Goal: Find specific page/section: Find specific page/section

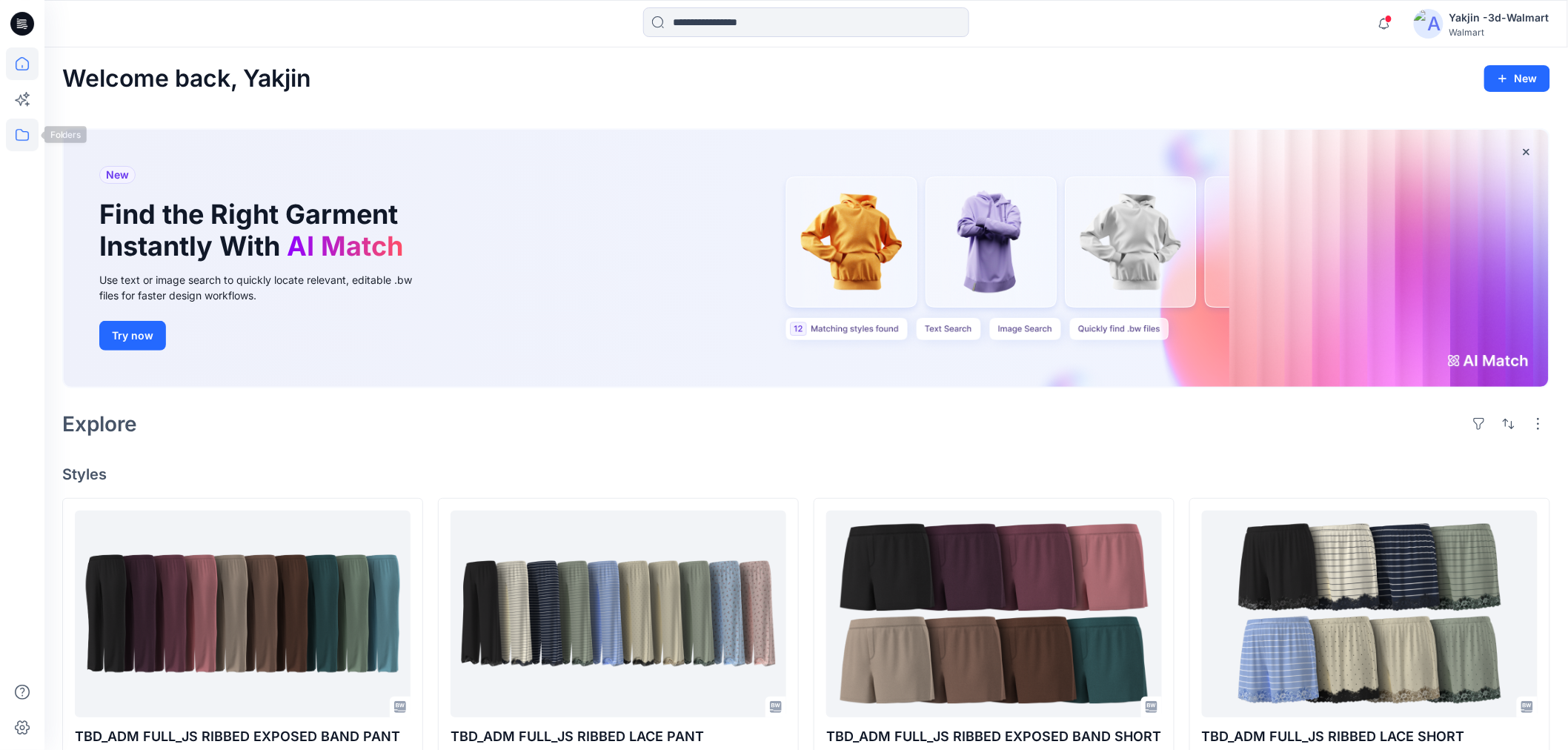
click at [29, 124] on icon at bounding box center [22, 134] width 32 height 32
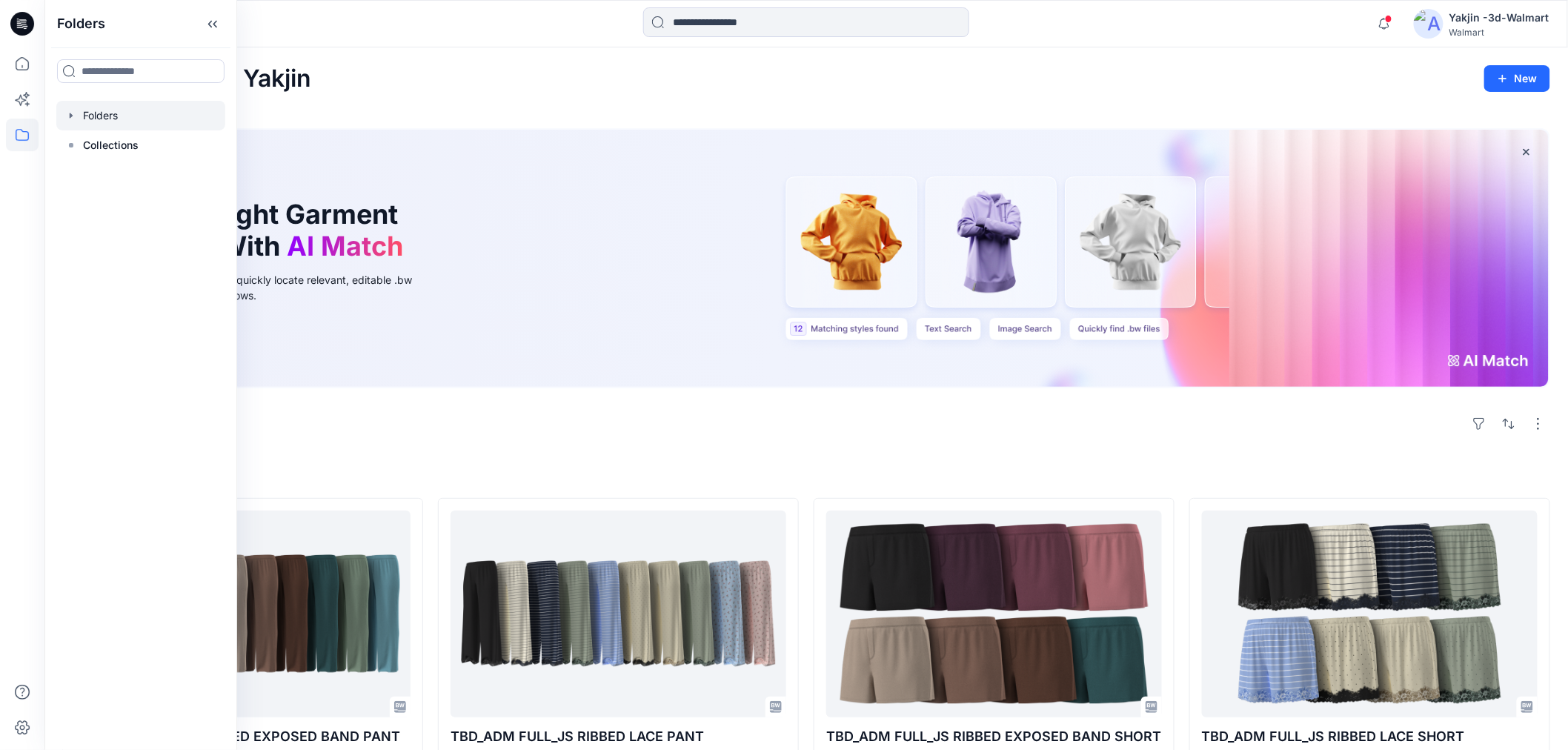
click at [120, 124] on div at bounding box center [140, 116] width 169 height 30
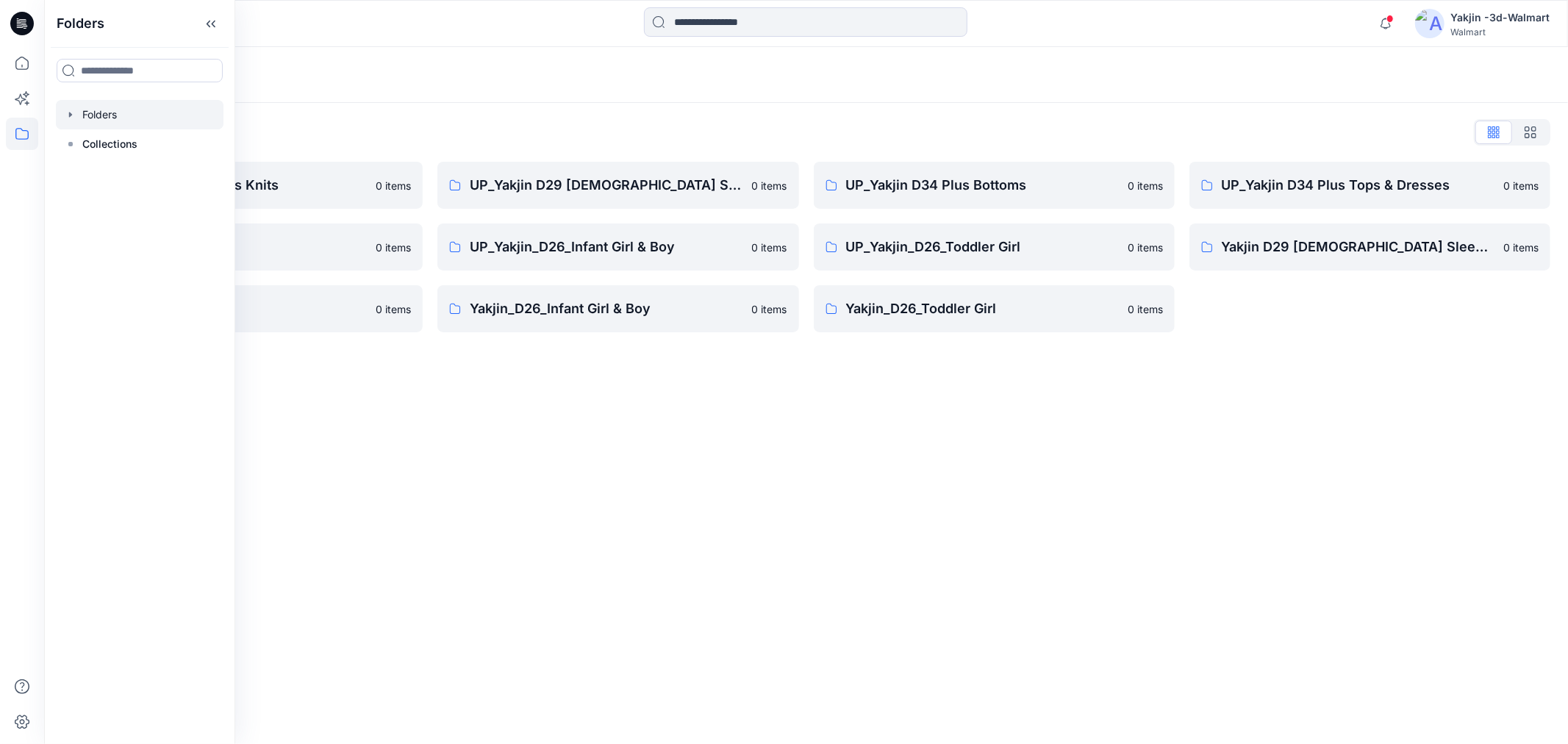
click at [505, 464] on div "Folders Folders List FA Yakjin D34 Womens Knits 0 items UP_Yakjin_D24_Boys 0 it…" at bounding box center [806, 395] width 1524 height 697
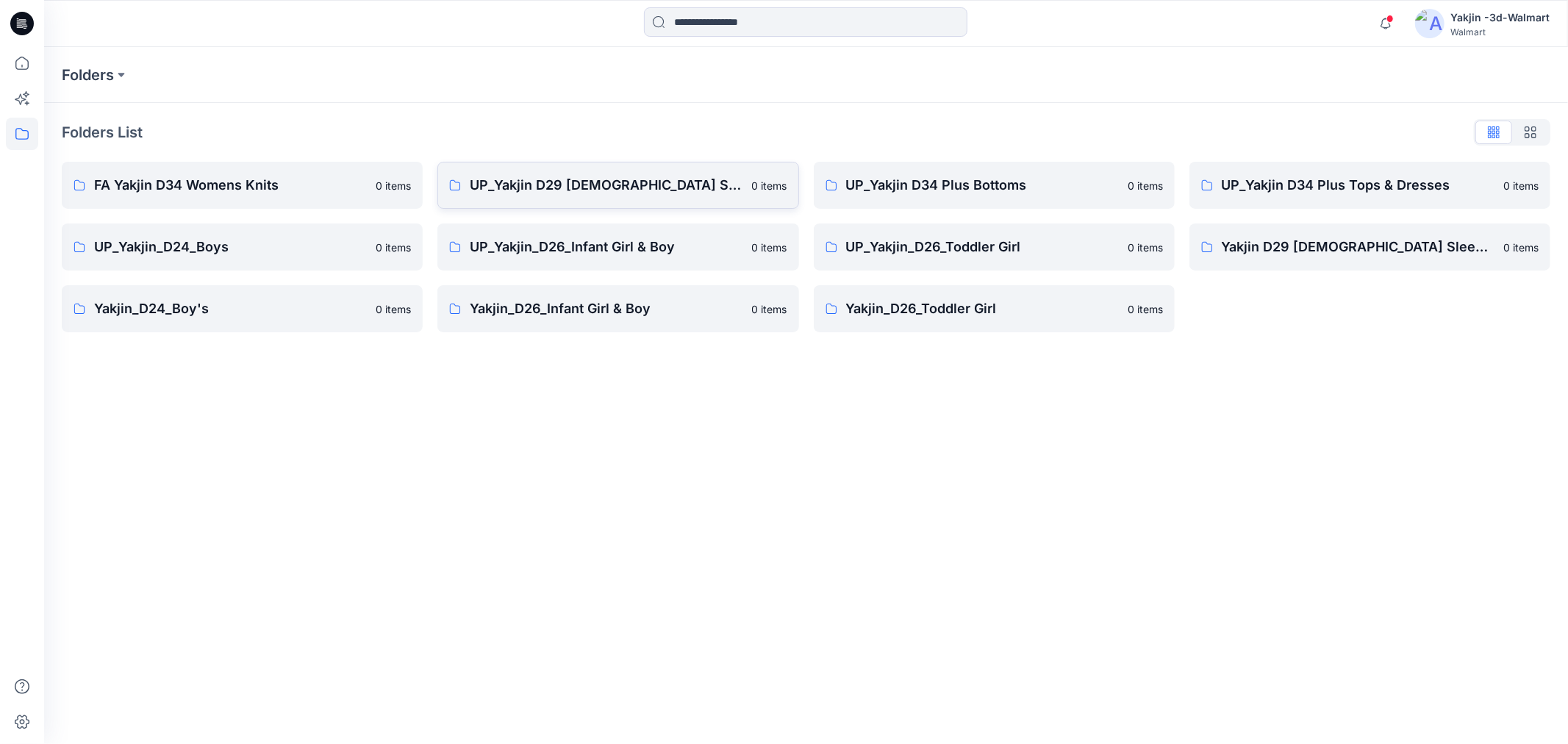
click at [564, 180] on p "UP_Yakjin D29 [DEMOGRAPHIC_DATA] Sleep" at bounding box center [606, 185] width 273 height 21
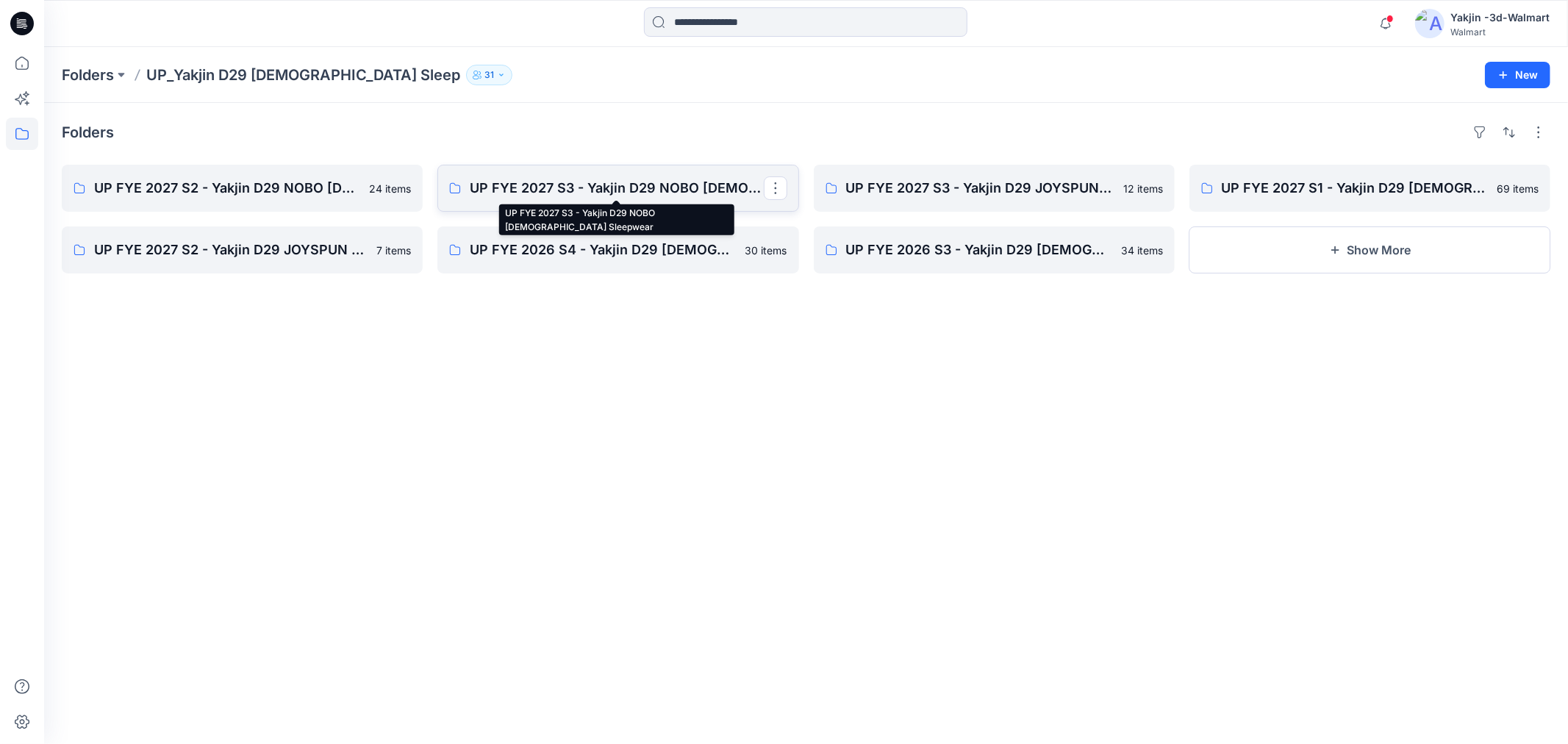
click at [525, 193] on p "UP FYE 2027 S3 - Yakjin D29 NOBO [DEMOGRAPHIC_DATA] Sleepwear" at bounding box center [616, 188] width 293 height 21
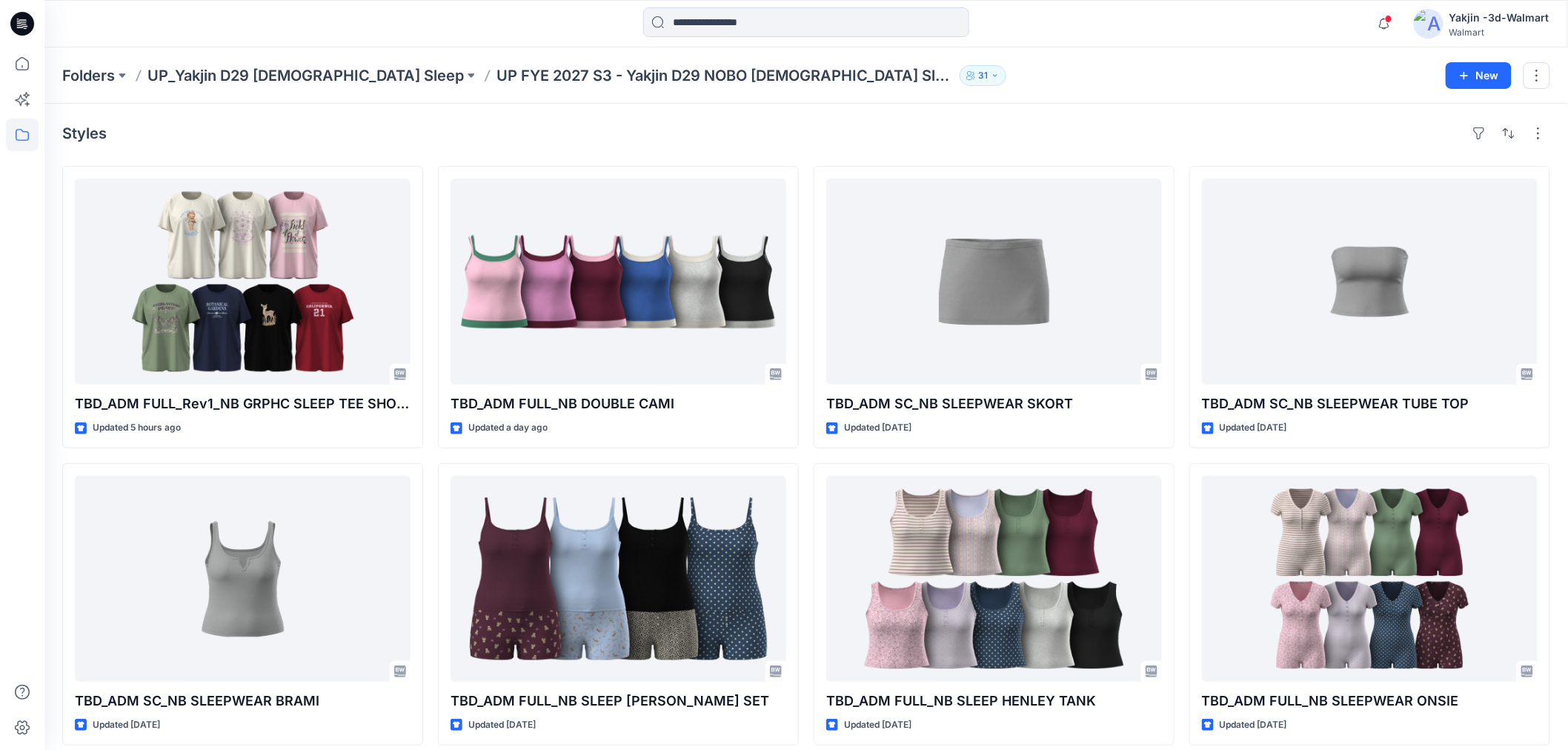
click at [267, 61] on div "Folders UP_Yakjin D29 [DEMOGRAPHIC_DATA] Sleep UP FYE 2027 S3 - Yakjin D29 NOBO…" at bounding box center [806, 75] width 1524 height 56
click at [292, 79] on p "UP_Yakjin D29 [DEMOGRAPHIC_DATA] Sleep" at bounding box center [306, 76] width 317 height 21
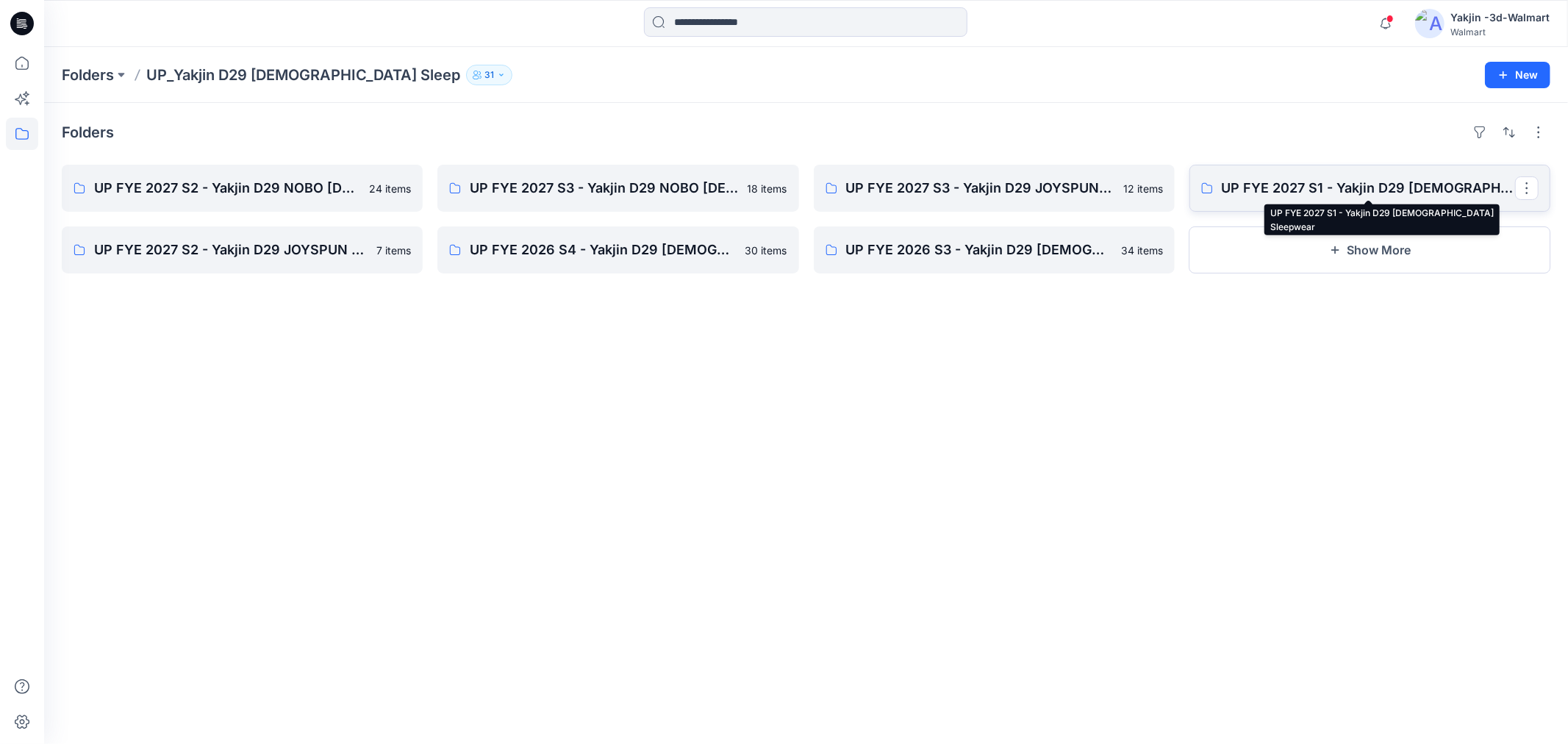
click at [1427, 178] on p "UP FYE 2027 S1 - Yakjin D29 [DEMOGRAPHIC_DATA] Sleepwear" at bounding box center [1369, 188] width 293 height 21
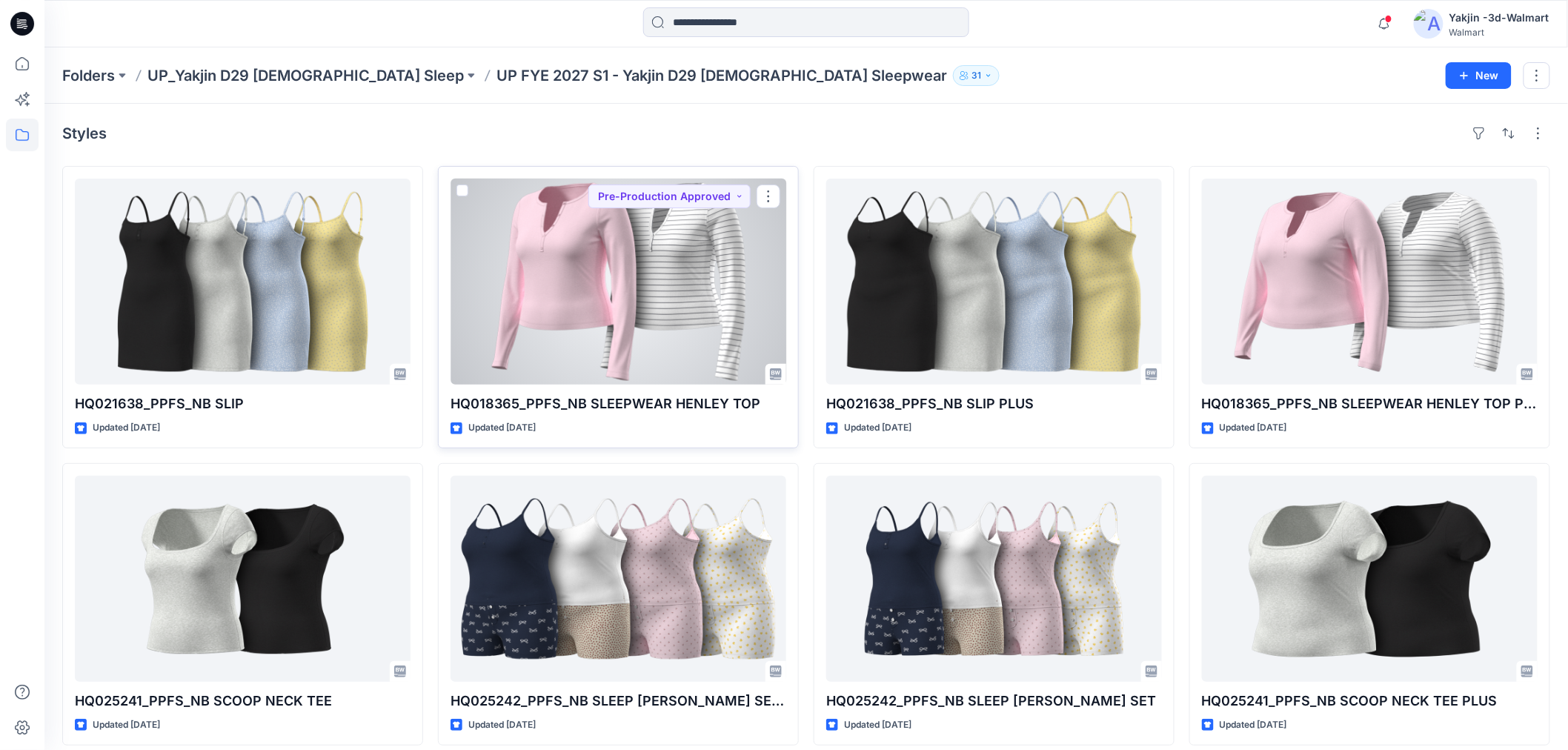
click at [707, 298] on div at bounding box center [619, 281] width 336 height 206
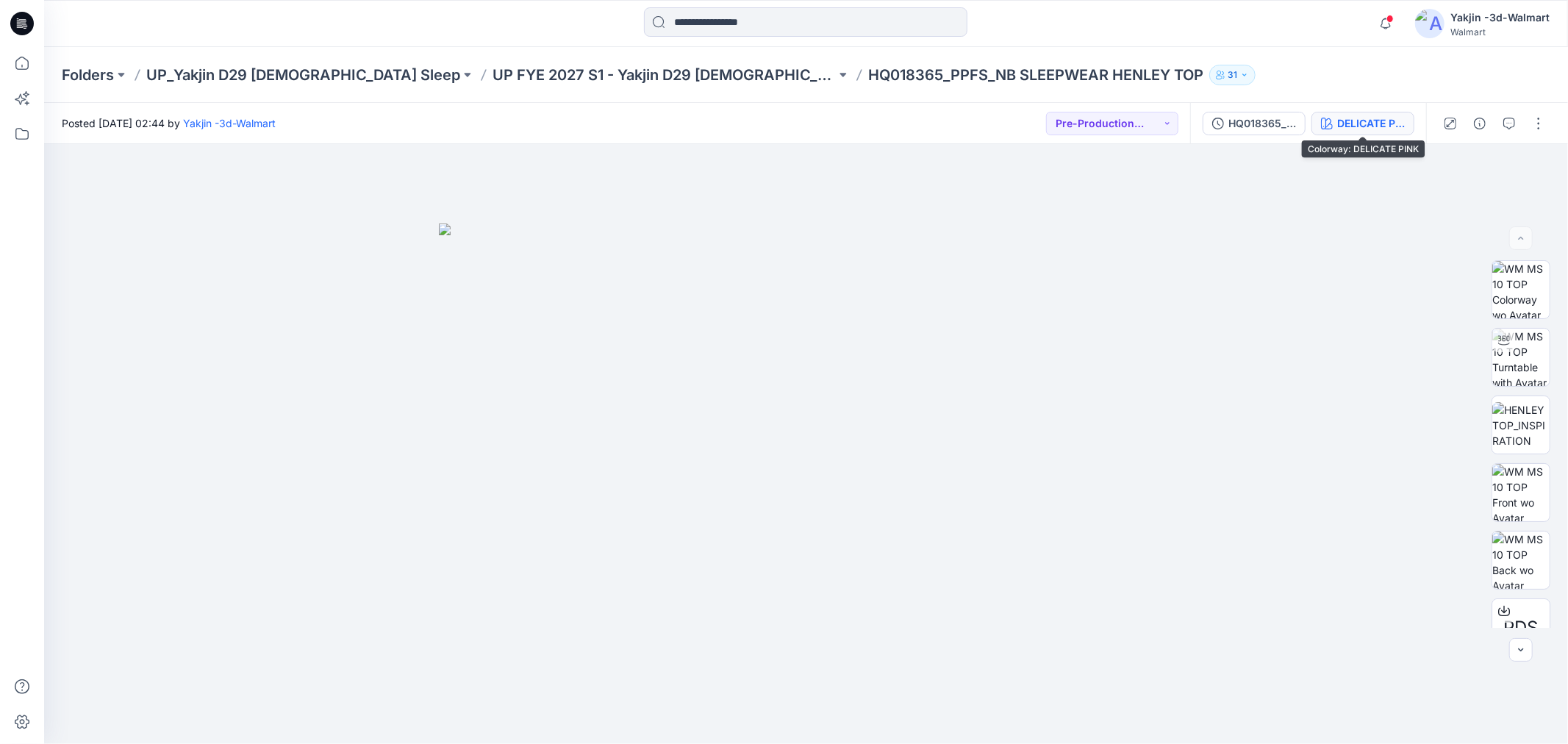
click at [1337, 126] on div "DELICATE PINK" at bounding box center [1371, 124] width 68 height 16
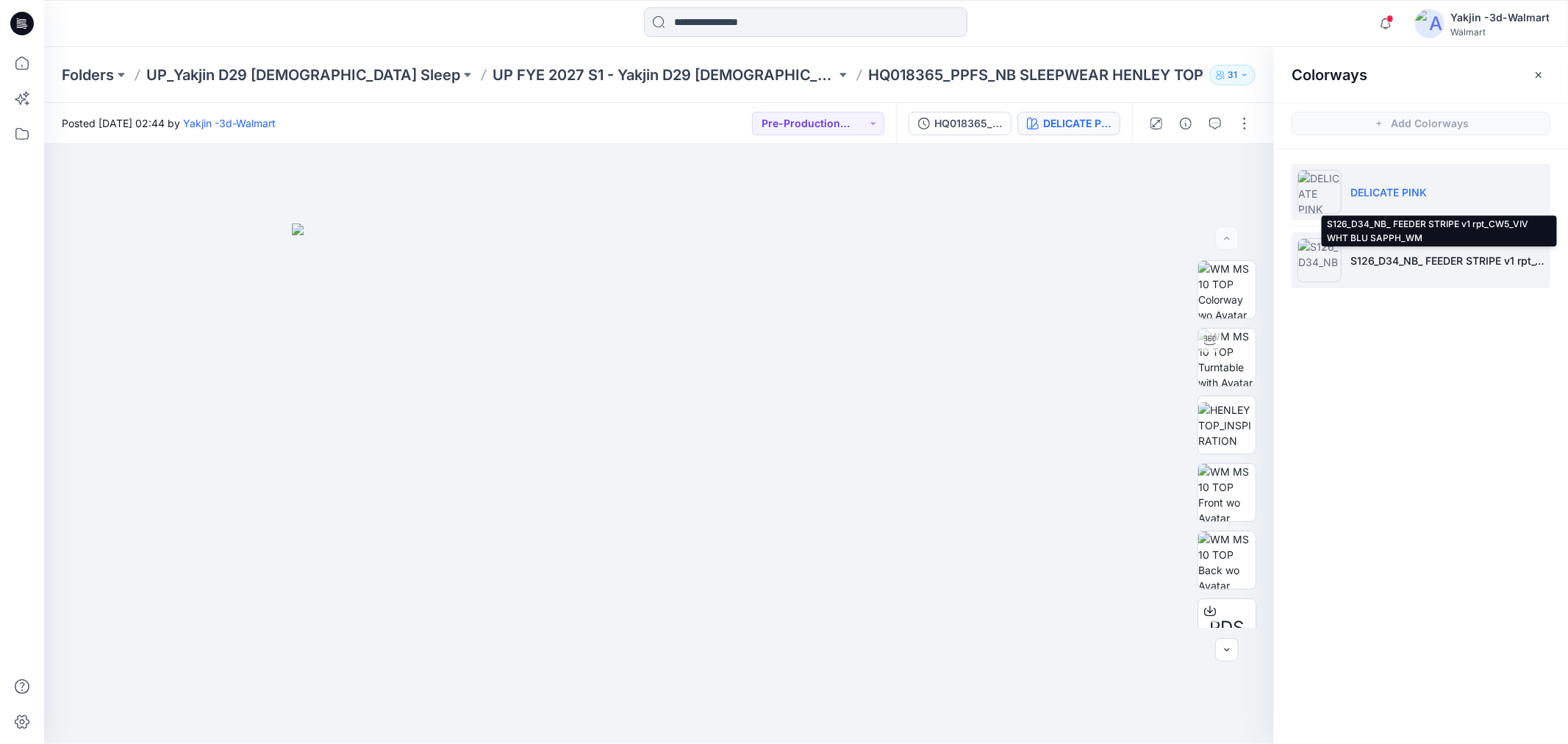
click at [1372, 266] on p "S126_D34_NB_ FEEDER STRIPE v1 rpt_CW5_VIV WHT BLU SAPPH_WM" at bounding box center [1447, 260] width 194 height 16
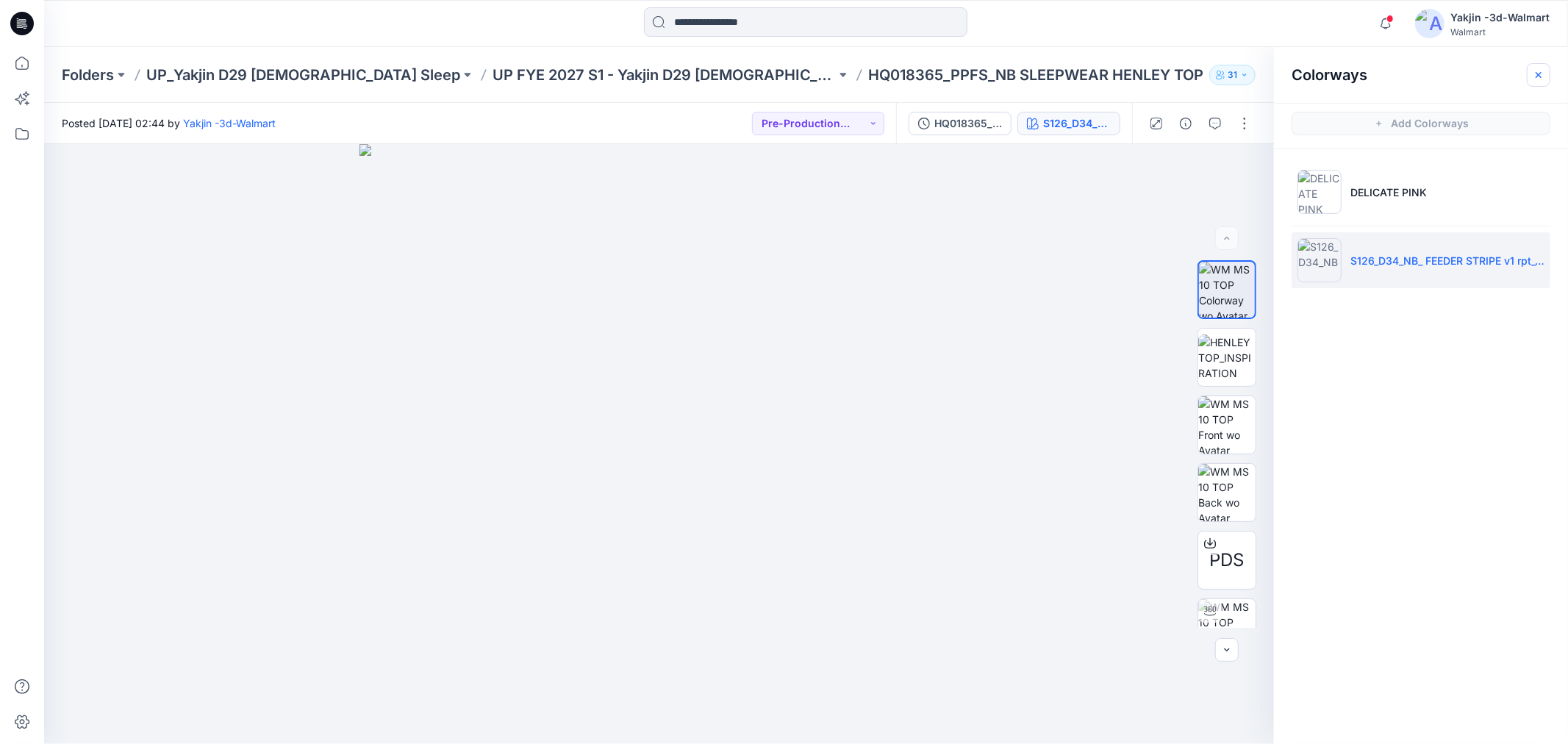
click at [1549, 75] on button "button" at bounding box center [1539, 75] width 24 height 24
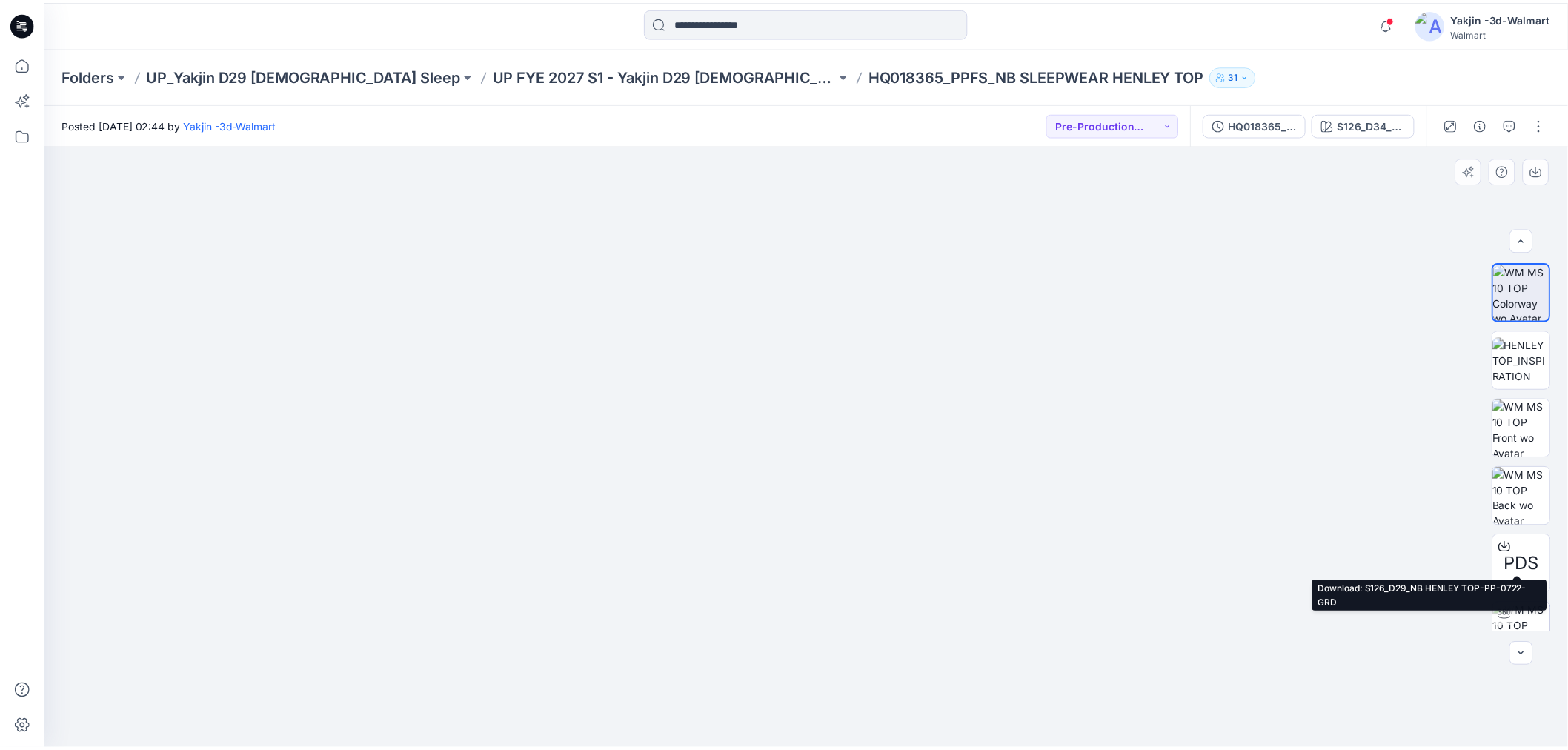
scroll to position [97, 0]
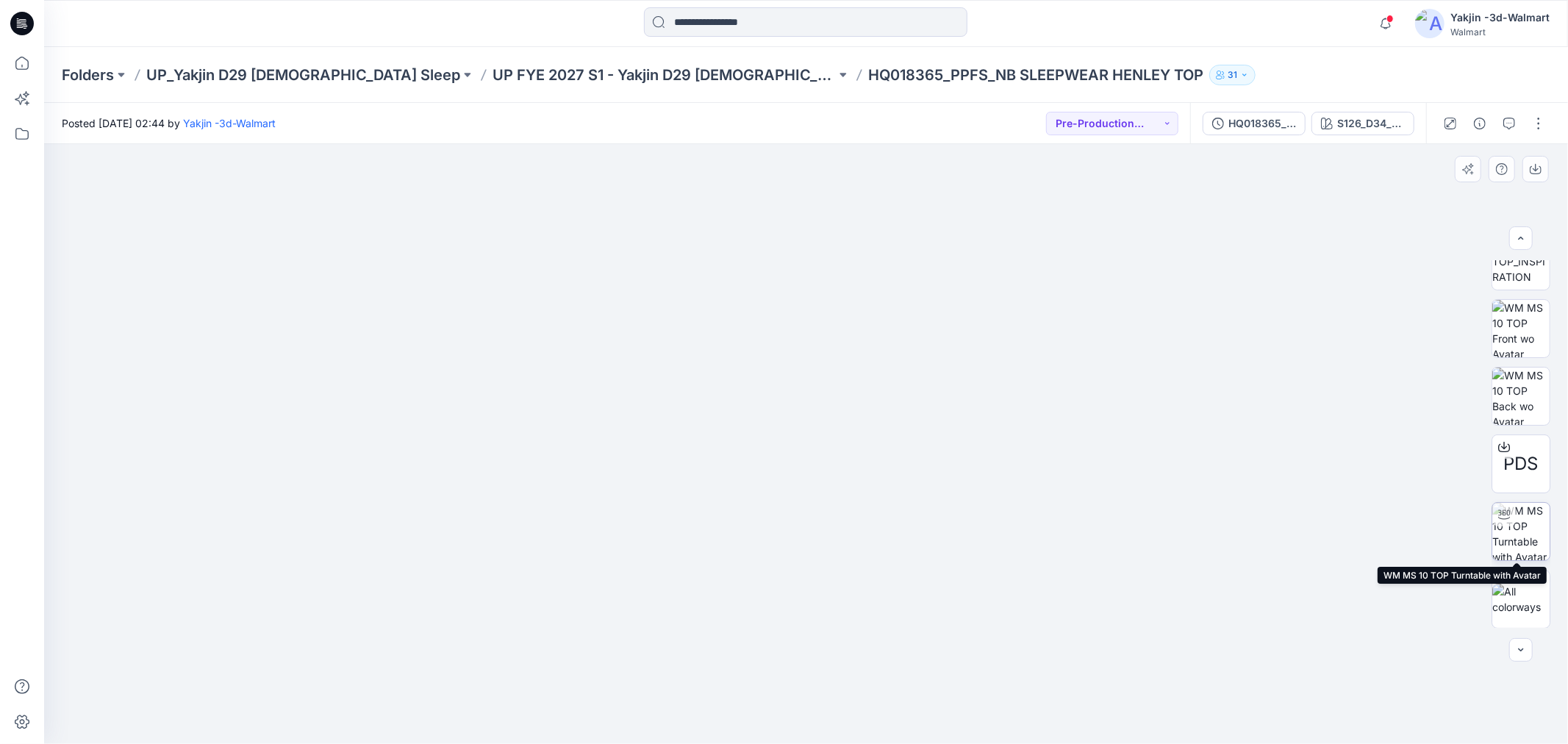
click at [1532, 509] on img at bounding box center [1521, 531] width 57 height 57
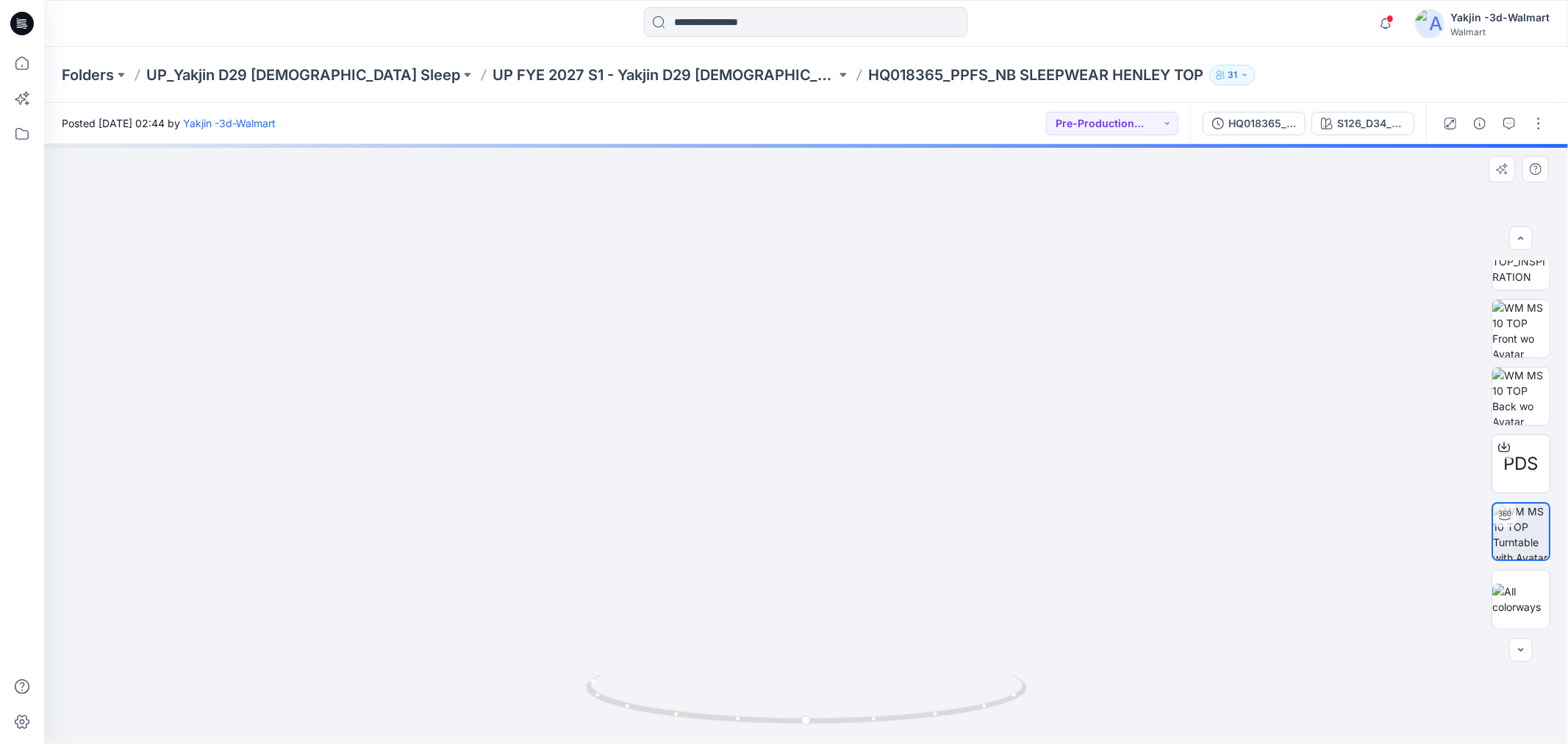
drag, startPoint x: 813, startPoint y: 246, endPoint x: 800, endPoint y: 466, distance: 220.4
click at [800, 466] on img at bounding box center [806, 379] width 1238 height 730
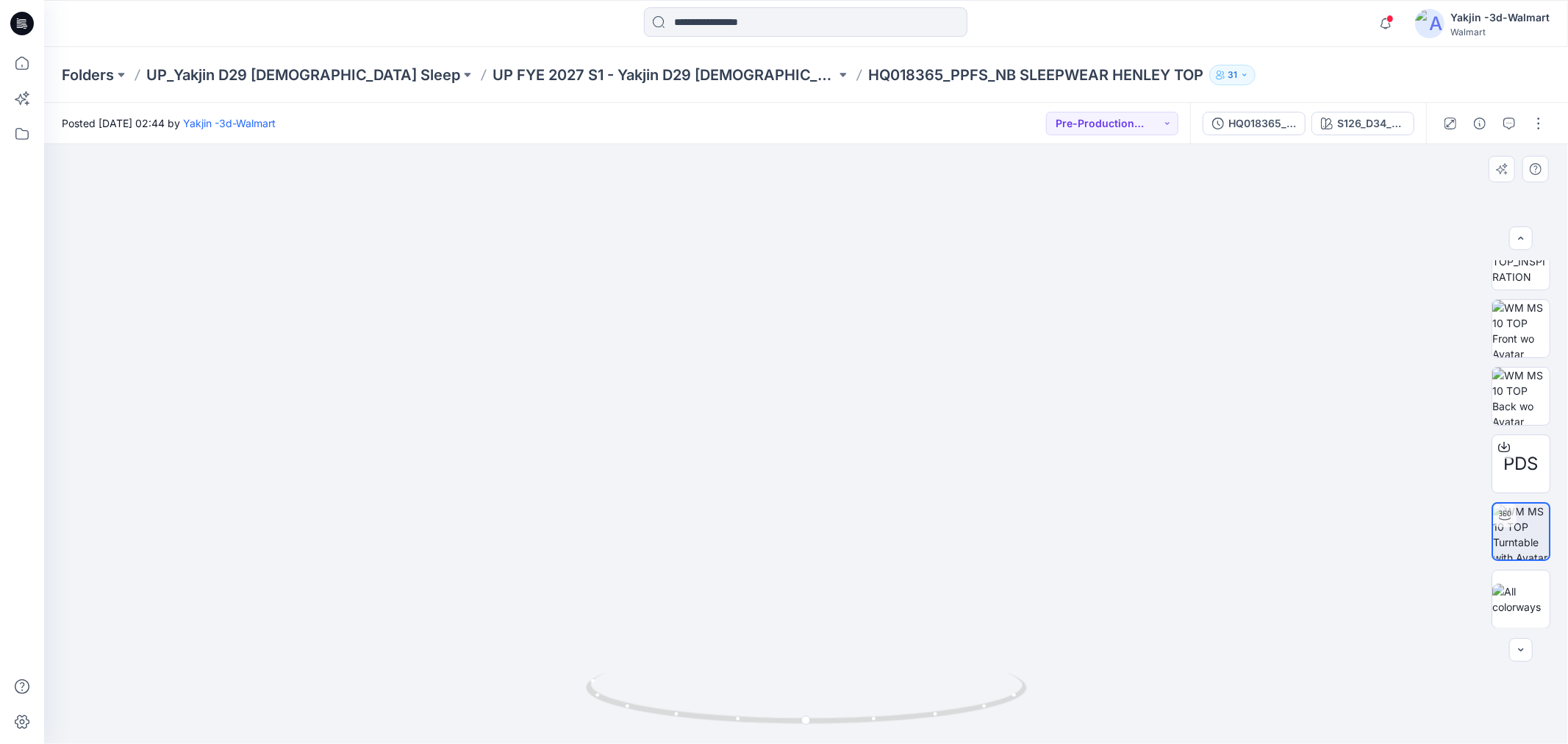
drag, startPoint x: 1385, startPoint y: 362, endPoint x: 1540, endPoint y: 344, distance: 156.0
click at [1385, 362] on img at bounding box center [806, 396] width 1238 height 698
click at [1534, 321] on img at bounding box center [1521, 328] width 57 height 57
drag, startPoint x: 866, startPoint y: 307, endPoint x: 832, endPoint y: 589, distance: 284.0
click at [832, 589] on img at bounding box center [806, 444] width 721 height 600
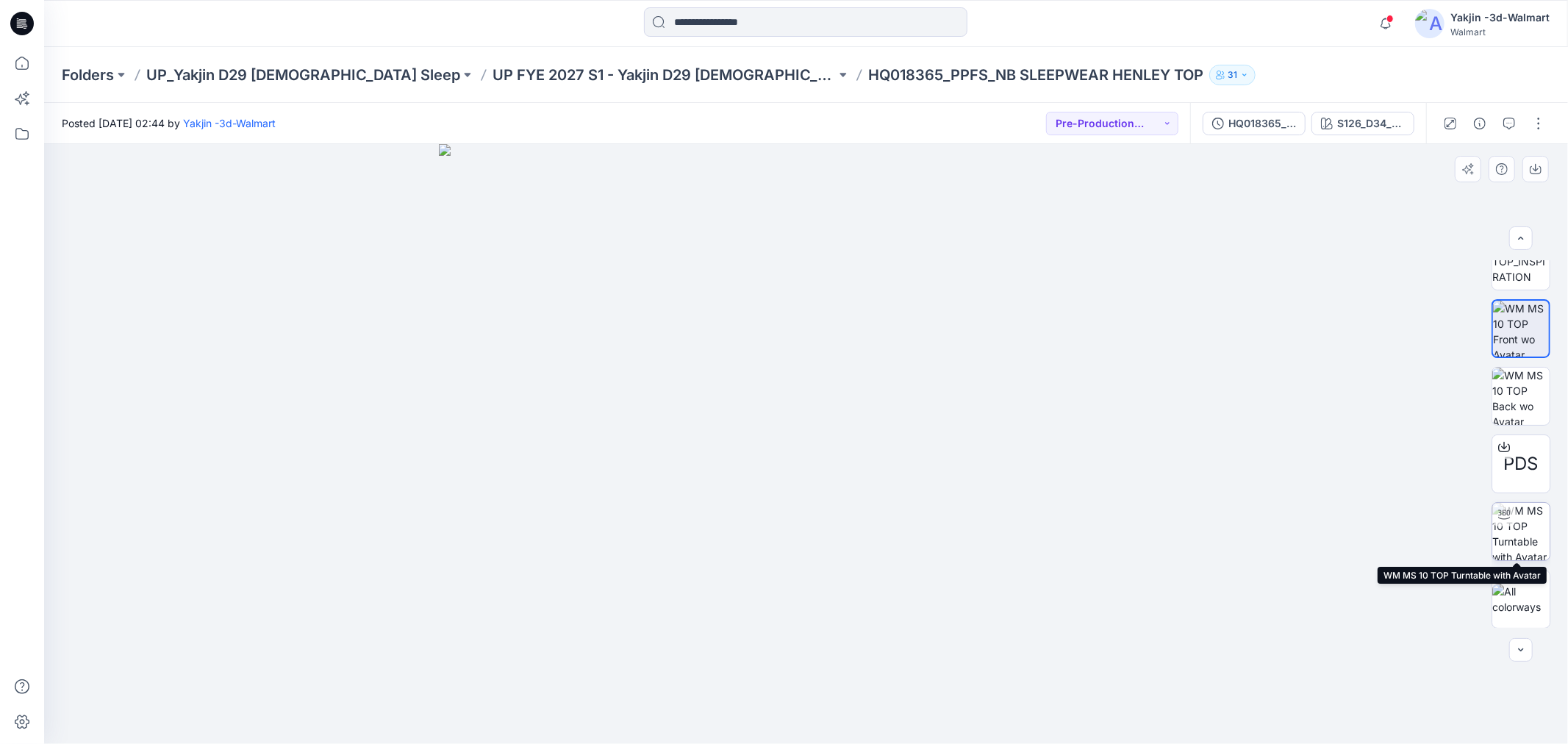
click at [1505, 534] on img at bounding box center [1521, 531] width 57 height 57
drag, startPoint x: 847, startPoint y: 413, endPoint x: 809, endPoint y: 680, distance: 269.7
click at [809, 680] on div at bounding box center [806, 444] width 1524 height 600
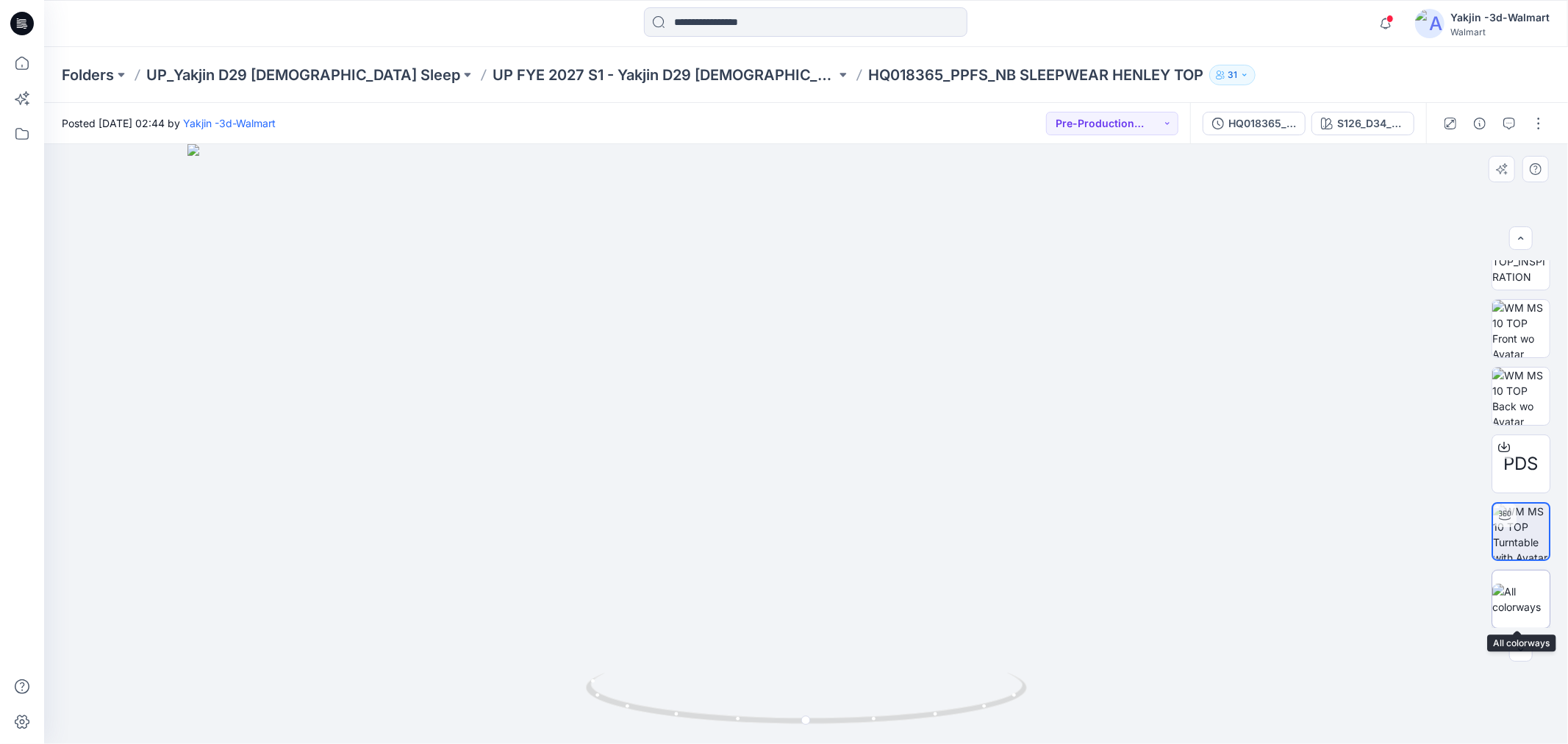
click at [1520, 594] on img at bounding box center [1521, 598] width 57 height 31
click at [1516, 318] on img at bounding box center [1521, 328] width 57 height 57
drag, startPoint x: 886, startPoint y: 430, endPoint x: 723, endPoint y: 494, distance: 175.1
click at [723, 494] on img at bounding box center [807, 444] width 735 height 600
click at [666, 59] on div "Folders UP_Yakjin D29 [DEMOGRAPHIC_DATA] Sleep UP FYE 2027 S1 - Yakjin D29 [DEM…" at bounding box center [806, 74] width 1524 height 56
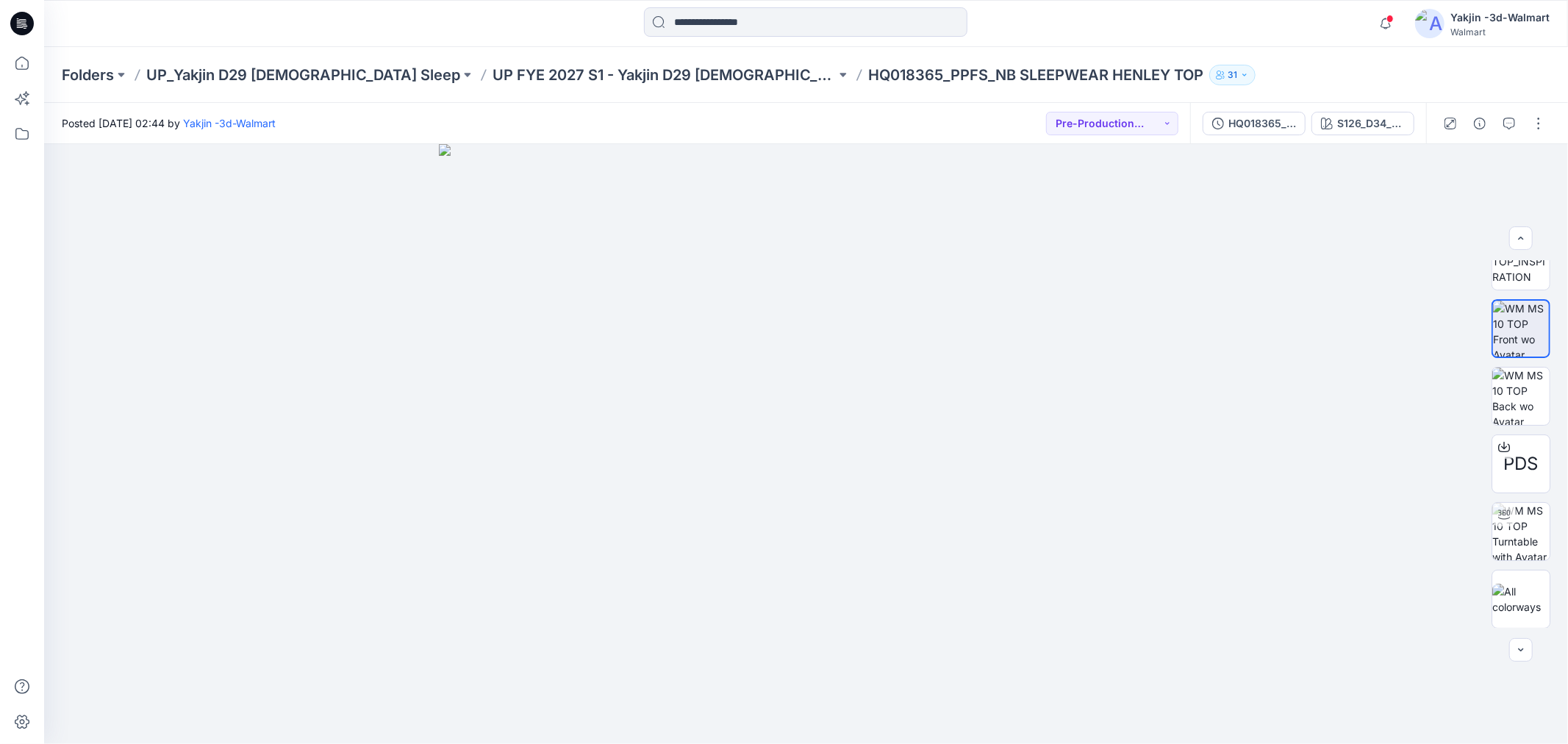
click at [659, 89] on div "Folders UP_Yakjin D29 [DEMOGRAPHIC_DATA] Sleep UP FYE 2027 S1 - Yakjin D29 [DEM…" at bounding box center [806, 74] width 1524 height 56
click at [667, 74] on p "UP FYE 2027 S1 - Yakjin D29 [DEMOGRAPHIC_DATA] Sleepwear" at bounding box center [664, 75] width 343 height 21
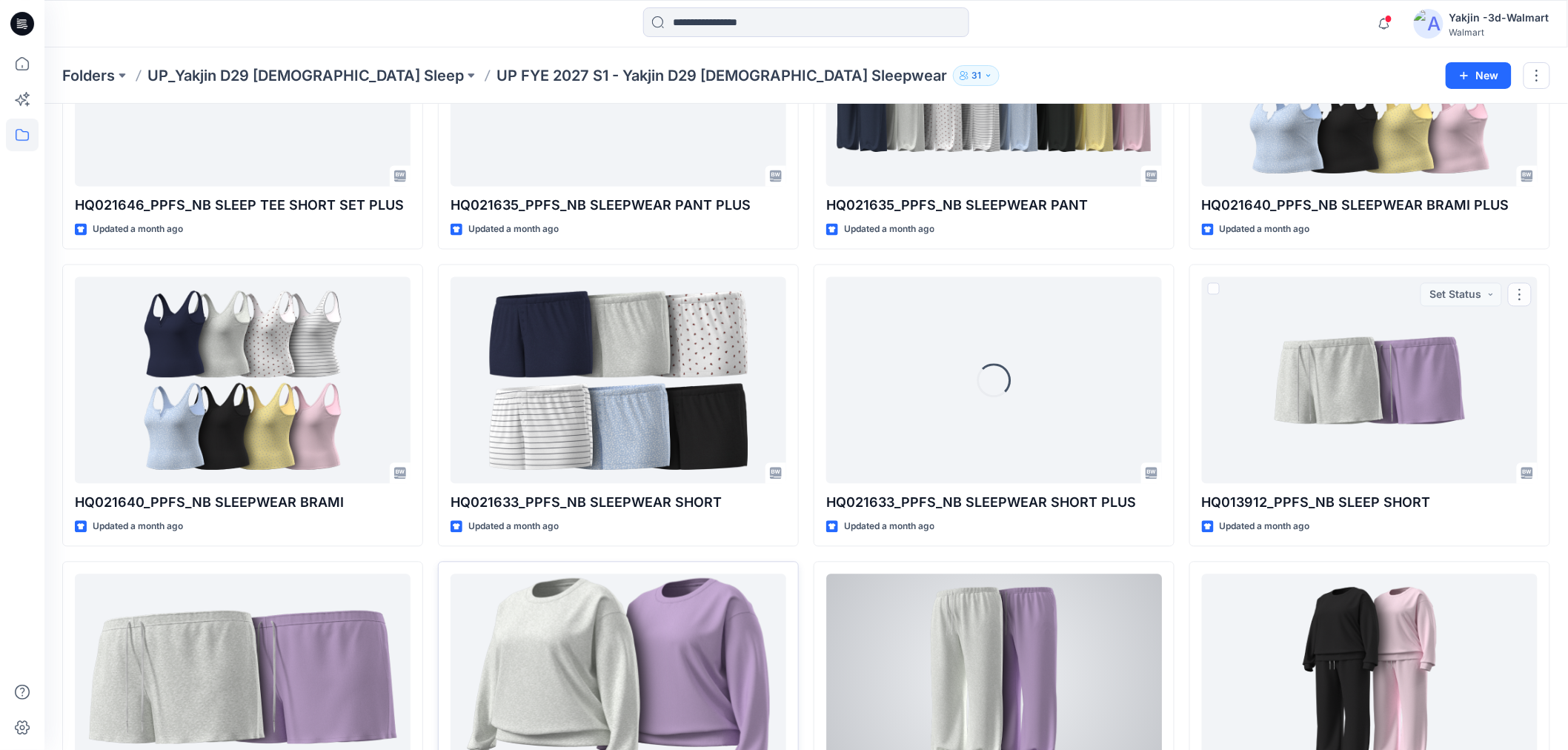
scroll to position [1187, 0]
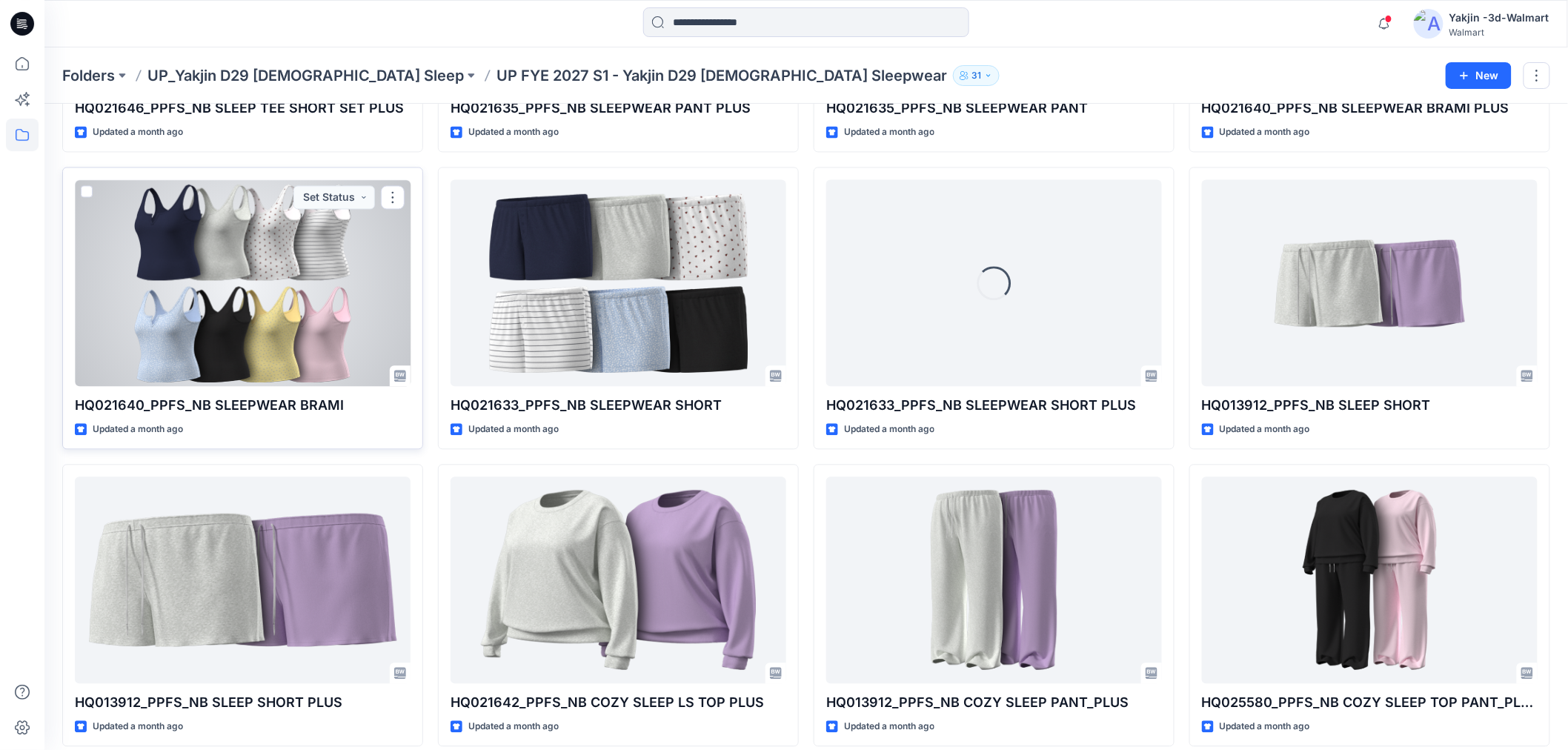
click at [223, 272] on div at bounding box center [243, 282] width 336 height 206
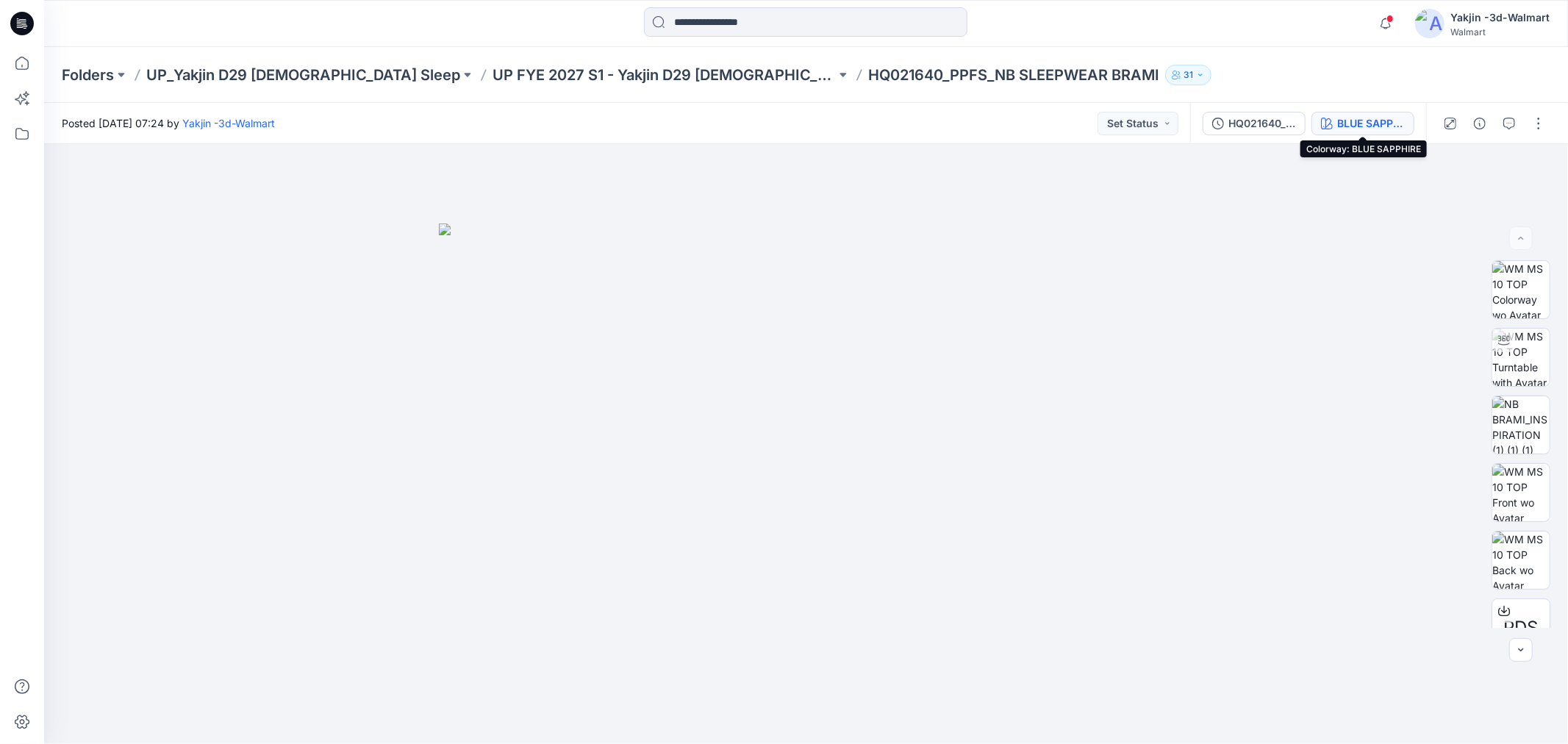
click at [1351, 122] on div "BLUE SAPPHIRE" at bounding box center [1371, 124] width 68 height 16
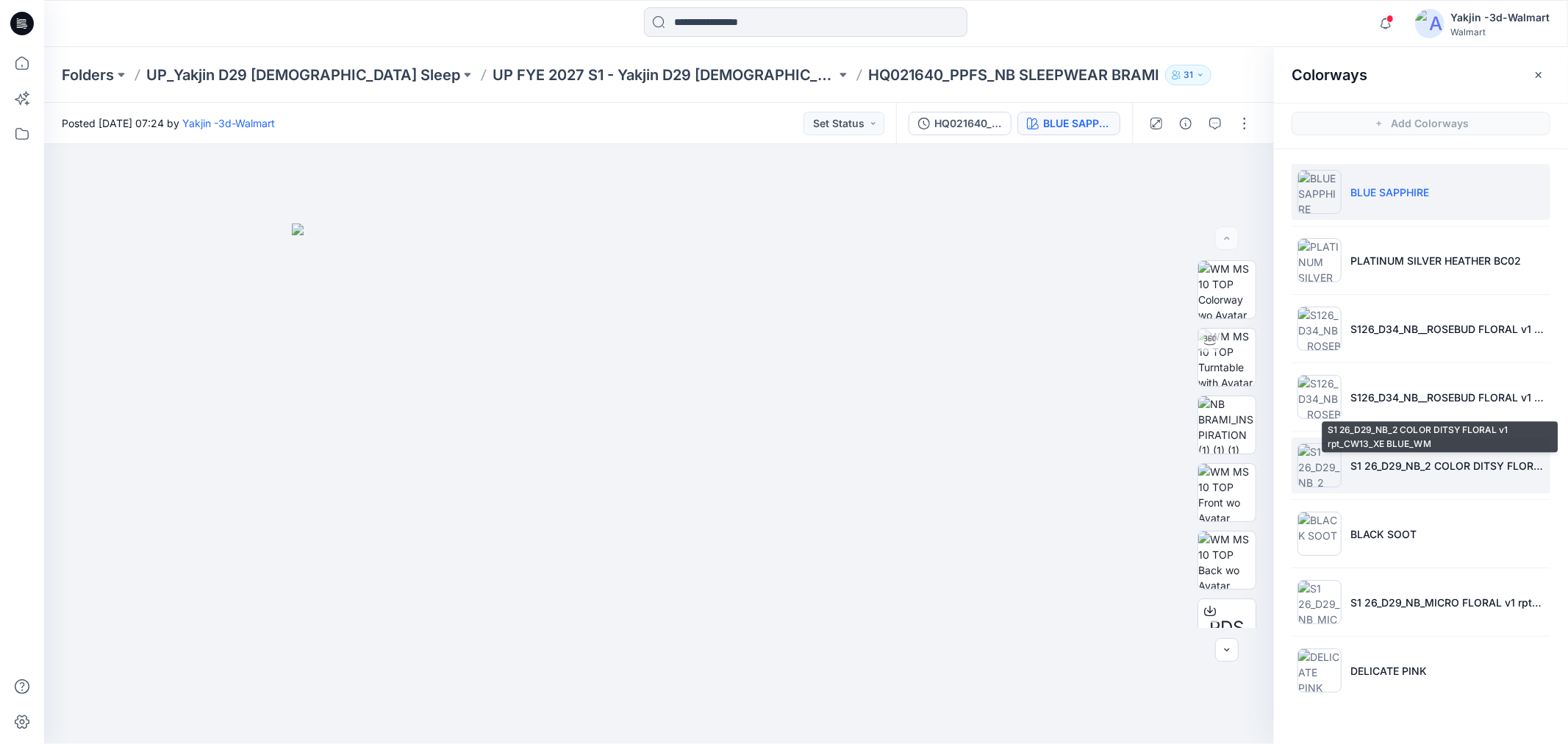
click at [1420, 471] on p "S1 26_D29_NB_2 COLOR DITSY FLORAL v1 rpt_CW13_XE BLUE_WM" at bounding box center [1447, 465] width 194 height 16
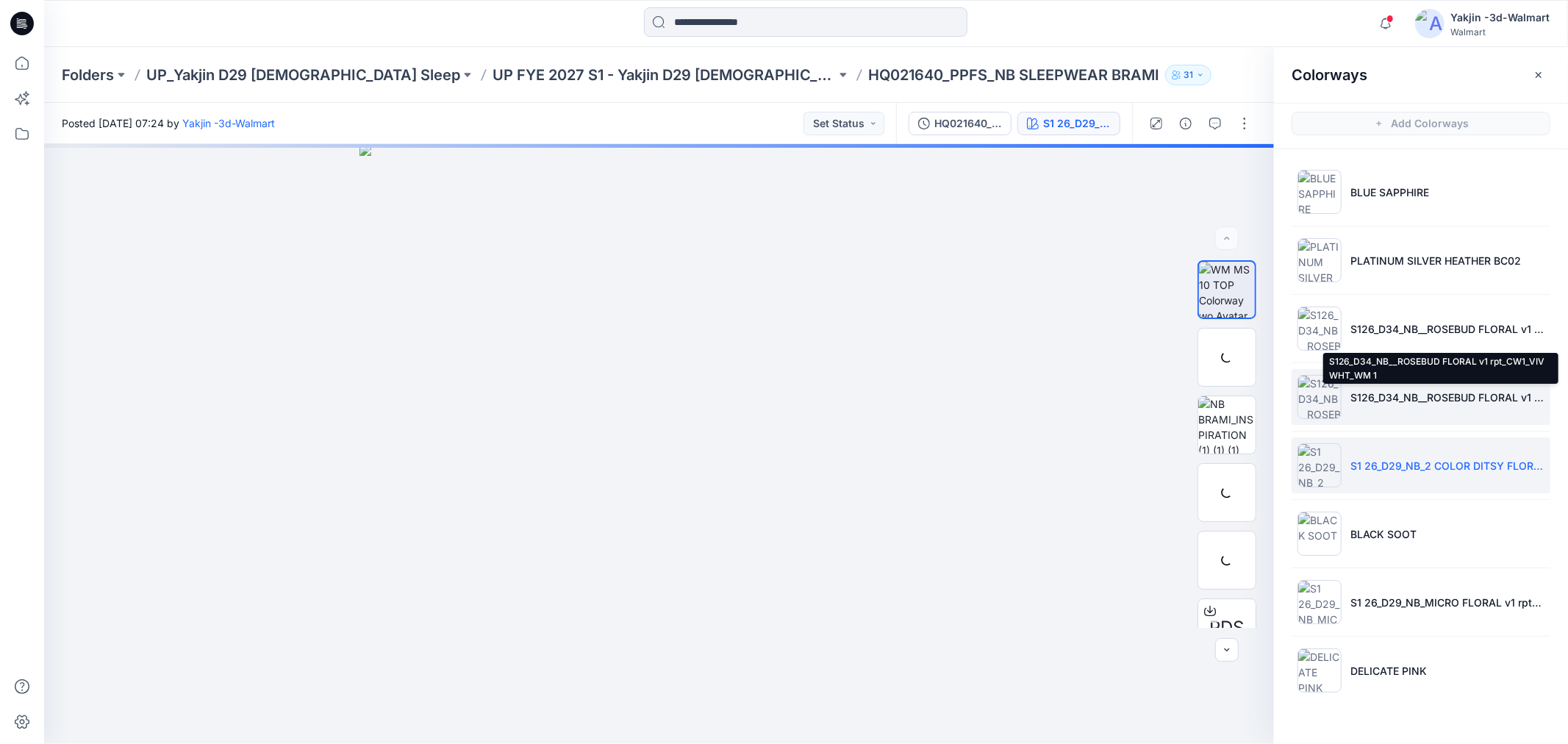
click at [1415, 396] on p "S126_D34_NB__ROSEBUD FLORAL v1 rpt_CW1_VIV WHT_WM 1" at bounding box center [1447, 397] width 194 height 16
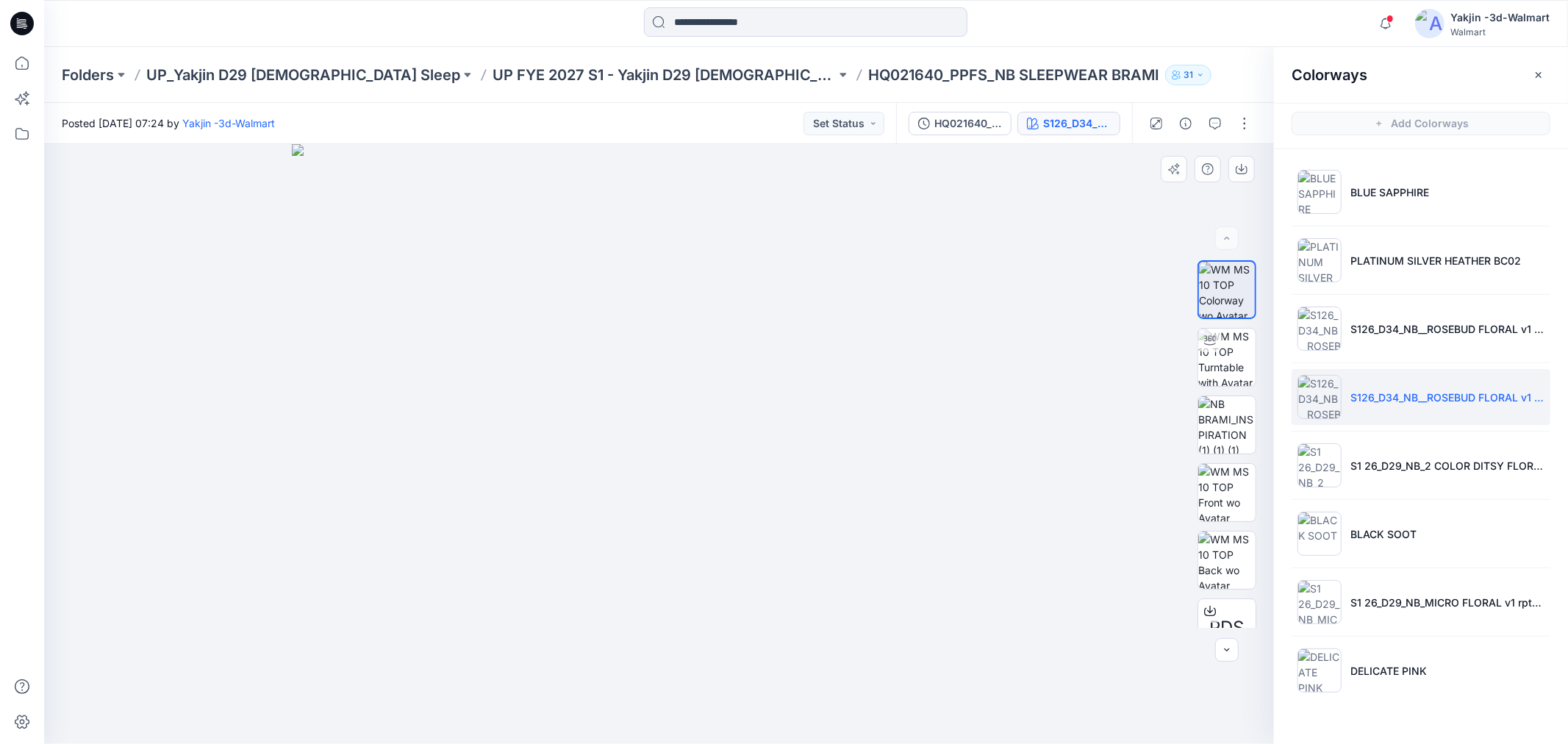
drag, startPoint x: 664, startPoint y: 369, endPoint x: 697, endPoint y: 525, distance: 159.5
click at [675, 511] on img at bounding box center [659, 444] width 735 height 600
